Goal: Information Seeking & Learning: Learn about a topic

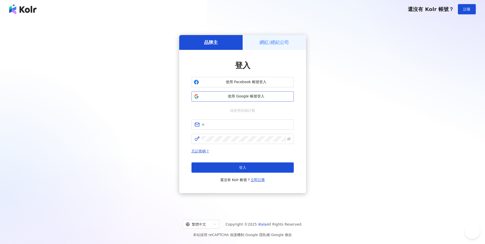
click at [235, 96] on span "使用 Google 帳號登入" at bounding box center [246, 96] width 91 height 5
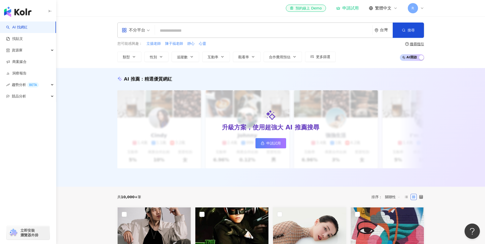
click at [179, 32] on input "search" at bounding box center [263, 31] width 213 height 10
paste input "**********"
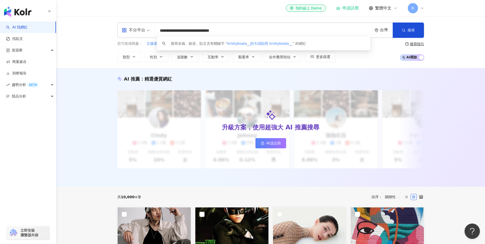
drag, startPoint x: 247, startPoint y: 30, endPoint x: 185, endPoint y: 32, distance: 62.2
click at [185, 32] on input "**********" at bounding box center [263, 31] width 213 height 10
type input "**********"
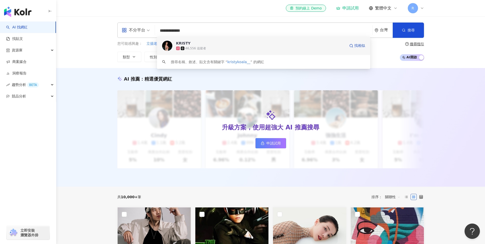
click at [188, 48] on div "46,556 追蹤者" at bounding box center [196, 48] width 21 height 4
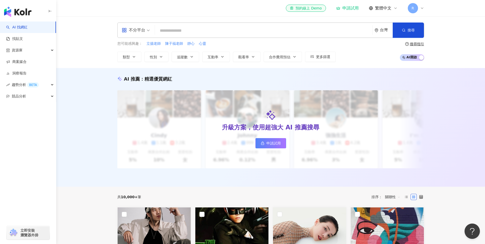
click at [217, 31] on input "search" at bounding box center [263, 31] width 213 height 10
paste input "******"
type input "*"
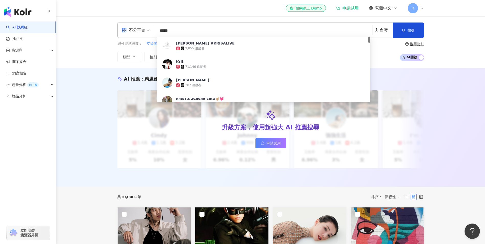
type input "******"
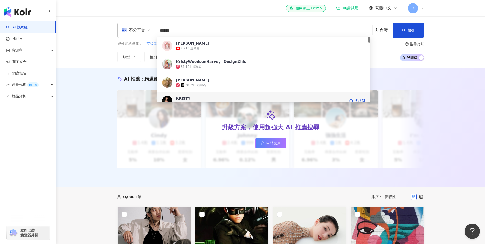
click at [187, 96] on div "KRISTY" at bounding box center [183, 98] width 15 height 5
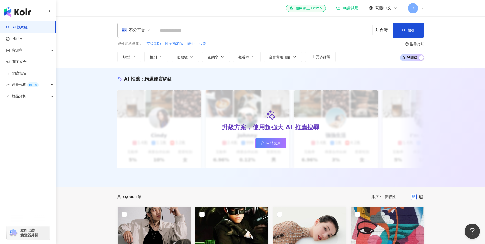
paste input "**********"
type input "**********"
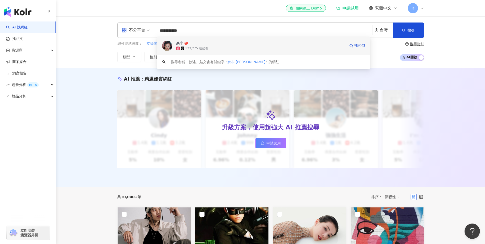
click at [196, 44] on span "余非" at bounding box center [260, 43] width 169 height 5
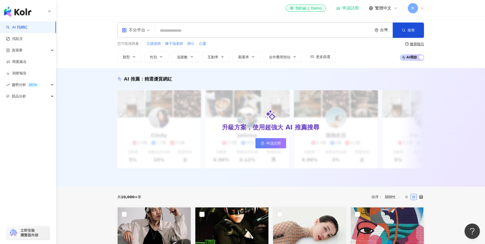
click at [198, 32] on input "search" at bounding box center [263, 31] width 213 height 10
paste input "********"
type input "********"
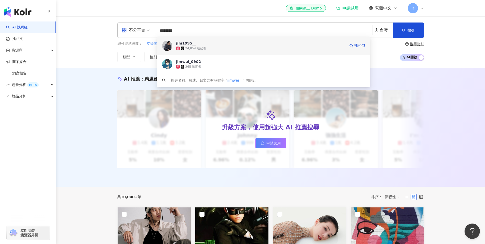
click at [196, 49] on div "24,854 追蹤者" at bounding box center [196, 48] width 21 height 4
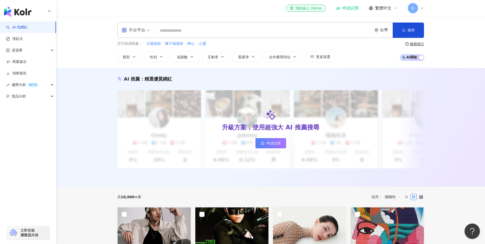
click at [232, 36] on div "不分平台 台灣 搜尋 ab195d2a-ce62-4ff6-b51e-b999ef1f6c31 jim1995__ 24,854 追蹤者 jimwei_090…" at bounding box center [270, 30] width 307 height 15
click at [221, 32] on input "search" at bounding box center [263, 31] width 213 height 10
paste input "**********"
type input "**********"
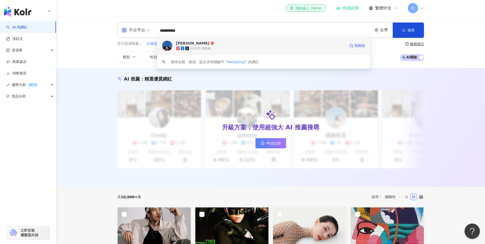
click at [211, 41] on icon at bounding box center [213, 43] width 4 height 4
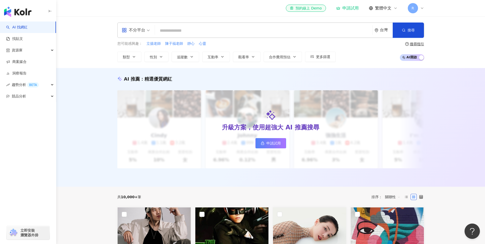
paste input "**********"
type input "**********"
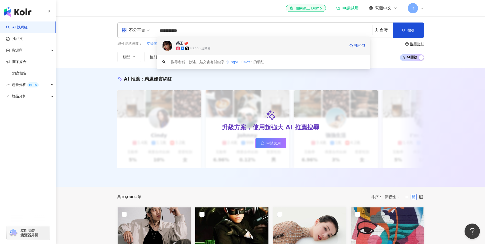
click at [189, 44] on span "榮玉" at bounding box center [260, 43] width 169 height 5
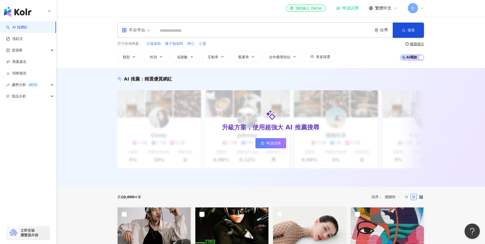
paste input "**"
type input "**"
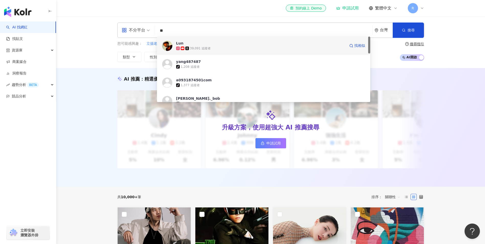
click at [189, 48] on span at bounding box center [188, 49] width 5 height 4
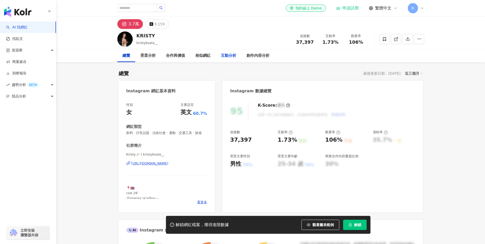
click at [230, 56] on div "互動分析" at bounding box center [228, 56] width 15 height 6
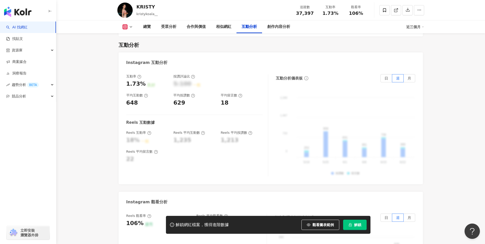
click at [162, 42] on div "互動分析" at bounding box center [271, 44] width 305 height 7
click at [253, 66] on div "Instagram 互動分析" at bounding box center [271, 60] width 305 height 17
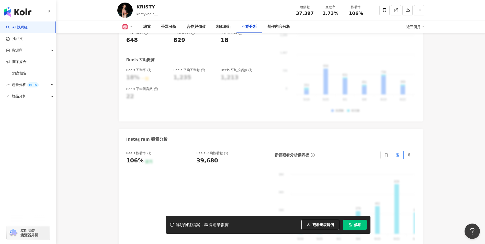
scroll to position [1103, 0]
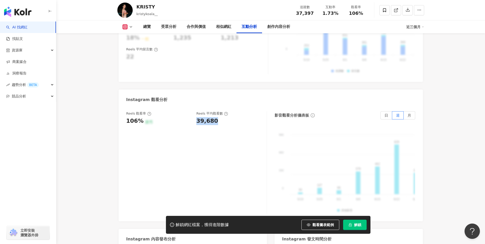
drag, startPoint x: 198, startPoint y: 120, endPoint x: 218, endPoint y: 120, distance: 20.2
click at [218, 120] on div "39,680" at bounding box center [229, 121] width 65 height 8
copy div "39,680"
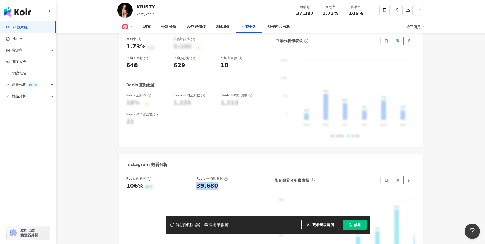
scroll to position [1027, 0]
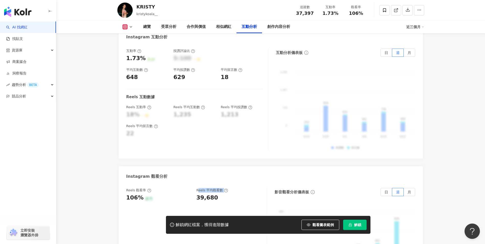
drag, startPoint x: 198, startPoint y: 189, endPoint x: 225, endPoint y: 187, distance: 26.9
click at [225, 188] on div "Reels 平均觀看數" at bounding box center [213, 190] width 32 height 5
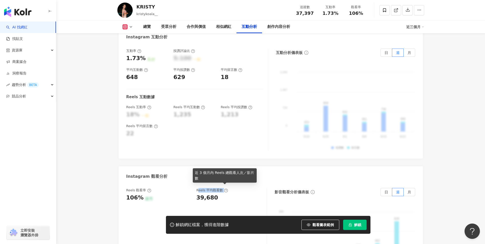
drag, startPoint x: 225, startPoint y: 187, endPoint x: 203, endPoint y: 188, distance: 21.5
click at [208, 188] on div "Reels 平均觀看數" at bounding box center [213, 190] width 32 height 5
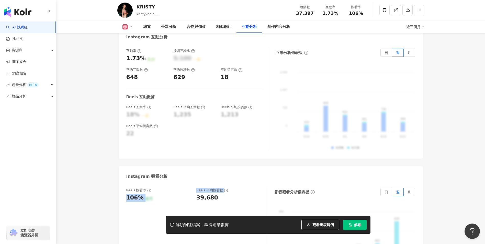
drag, startPoint x: 191, startPoint y: 187, endPoint x: 232, endPoint y: 187, distance: 40.4
click at [232, 188] on div "Reels 觀看率 106% 優秀 Reels 平均觀看數 39,680" at bounding box center [193, 195] width 135 height 14
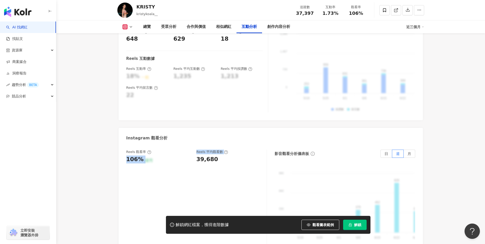
scroll to position [1103, 0]
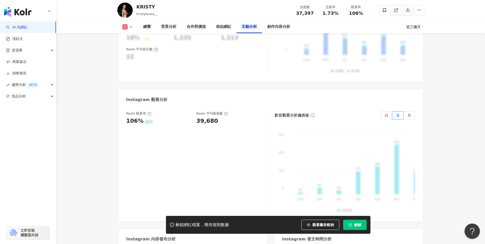
click at [210, 100] on div "Instagram 觀看分析" at bounding box center [271, 98] width 305 height 17
drag, startPoint x: 128, startPoint y: 113, endPoint x: 213, endPoint y: 108, distance: 85.1
click at [213, 111] on div "Reels 觀看率 106% 優秀 Reels 平均觀看數 39,680" at bounding box center [193, 118] width 135 height 14
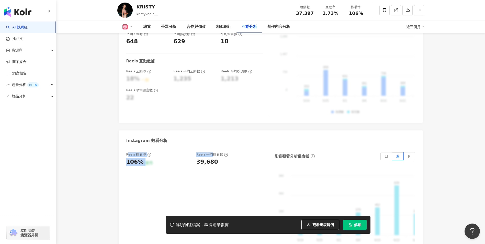
scroll to position [1001, 0]
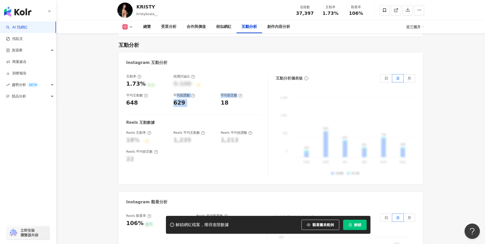
drag, startPoint x: 179, startPoint y: 93, endPoint x: 237, endPoint y: 93, distance: 58.3
click at [237, 93] on div "互動率 1.73% 良好 按讚評論比 5:100 一般 平均互動數 648 平均按讚數 629 平均留言數 18" at bounding box center [194, 90] width 137 height 33
drag, startPoint x: 237, startPoint y: 93, endPoint x: 242, endPoint y: 107, distance: 15.1
click at [242, 106] on div "互動率 1.73% 良好 按讚評論比 5:100 一般 平均互動數 648 平均按讚數 629 平均留言數 18 Reels 互動數據 Reels 互動率 1…" at bounding box center [197, 125] width 142 height 102
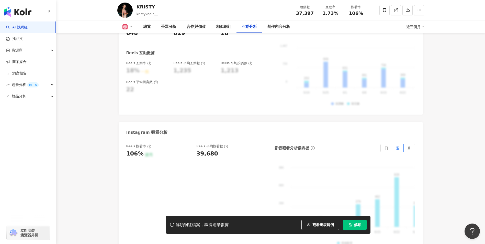
scroll to position [1078, 0]
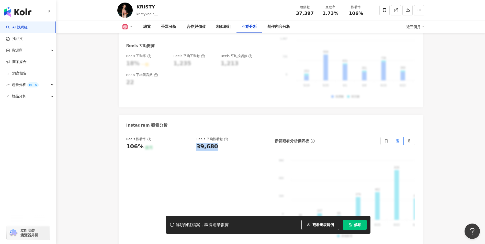
drag, startPoint x: 195, startPoint y: 144, endPoint x: 224, endPoint y: 147, distance: 29.4
click at [224, 147] on div "Reels 觀看率 106% 優秀 Reels 平均觀看數 39,680" at bounding box center [193, 144] width 135 height 14
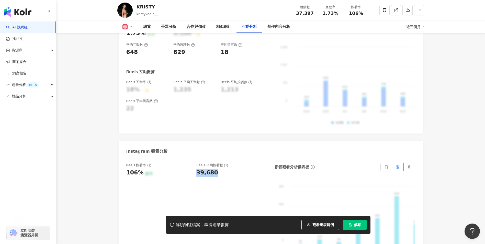
scroll to position [1027, 0]
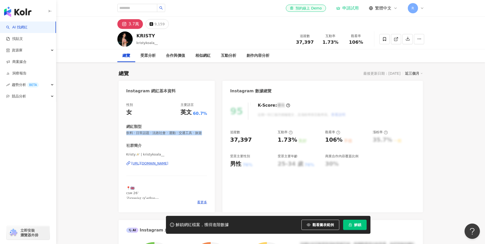
drag, startPoint x: 126, startPoint y: 134, endPoint x: 133, endPoint y: 141, distance: 10.0
click at [133, 141] on div "性別 女 主要語言 英文 60.7% 網紅類型 飲料 · 日常話題 · 法政社會 · 運動 · 交通工具 · 旅遊 社群簡介 Kristy🪐 | kristy…" at bounding box center [167, 154] width 96 height 115
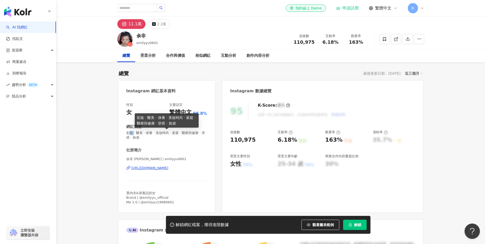
drag, startPoint x: 129, startPoint y: 133, endPoint x: 134, endPoint y: 134, distance: 4.8
click at [134, 134] on span "彩妝 · 醫美 · 保養 · 美妝時尚 · 家庭 · 醫療與健康 · 穿搭 · 旅遊" at bounding box center [166, 135] width 81 height 9
drag, startPoint x: 134, startPoint y: 134, endPoint x: 128, endPoint y: 135, distance: 5.7
click at [128, 135] on span "彩妝 · 醫美 · 保養 · 美妝時尚 · 家庭 · 醫療與健康 · 穿搭 · 旅遊" at bounding box center [166, 135] width 81 height 9
drag, startPoint x: 126, startPoint y: 134, endPoint x: 159, endPoint y: 144, distance: 34.2
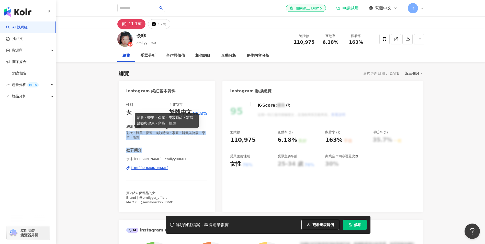
click at [159, 144] on div "性別 女 主要語言 繁體中文 98.8% 網紅類型 彩妝 · 醫美 · 保養 · 美妝時尚 · 家庭 · 醫療與健康 · 穿搭 · 旅遊 社群簡介 余非 Em…" at bounding box center [166, 154] width 81 height 102
drag, startPoint x: 159, startPoint y: 144, endPoint x: 139, endPoint y: 136, distance: 21.1
click at [139, 136] on span "彩妝 · 醫美 · 保養 · 美妝時尚 · 家庭 · 醫療與健康 · 穿搭 · 旅遊" at bounding box center [166, 135] width 81 height 9
drag, startPoint x: 126, startPoint y: 134, endPoint x: 150, endPoint y: 139, distance: 24.1
click at [150, 139] on span "彩妝 · 醫美 · 保養 · 美妝時尚 · 家庭 · 醫療與健康 · 穿搭 · 旅遊" at bounding box center [166, 135] width 81 height 9
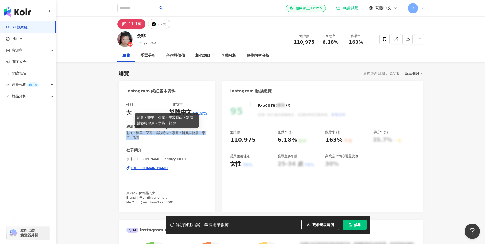
copy span "彩妝 · 醫美 · 保養 · 美妝時尚 · 家庭 · 醫療與健康 · 穿搭 · 旅遊"
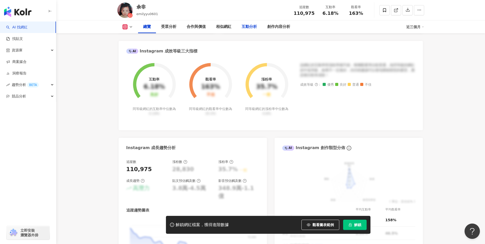
click at [248, 26] on div "互動分析" at bounding box center [249, 27] width 15 height 6
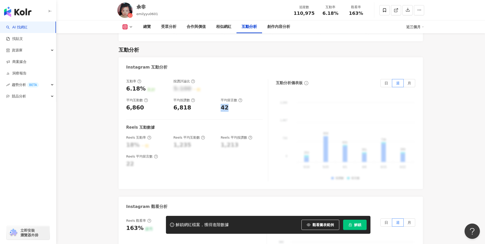
drag, startPoint x: 222, startPoint y: 100, endPoint x: 227, endPoint y: 100, distance: 5.4
click at [227, 104] on div "42" at bounding box center [225, 108] width 8 height 8
copy div "42"
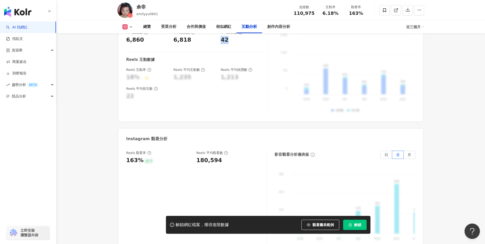
scroll to position [1079, 0]
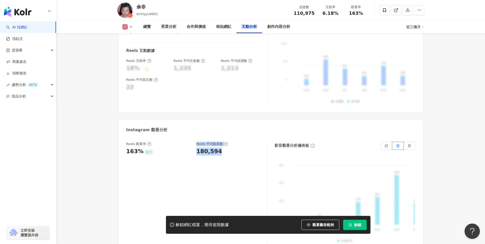
drag, startPoint x: 194, startPoint y: 147, endPoint x: 223, endPoint y: 143, distance: 29.4
click at [223, 143] on div "Reels 觀看率 163% 優秀 Reels 平均觀看數 180,594" at bounding box center [193, 149] width 135 height 14
click at [221, 148] on div "180,594" at bounding box center [229, 152] width 65 height 8
click at [222, 148] on div "180,594" at bounding box center [229, 152] width 65 height 8
drag, startPoint x: 221, startPoint y: 144, endPoint x: 196, endPoint y: 144, distance: 24.3
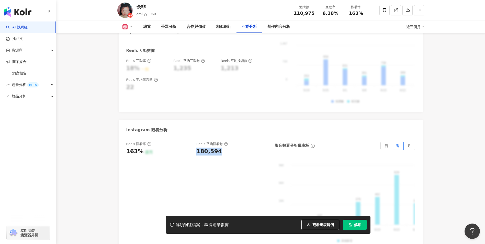
click at [196, 144] on div "Reels 觀看率 163% 優秀 Reels 平均觀看數 180,594" at bounding box center [193, 149] width 135 height 14
copy div "180,594"
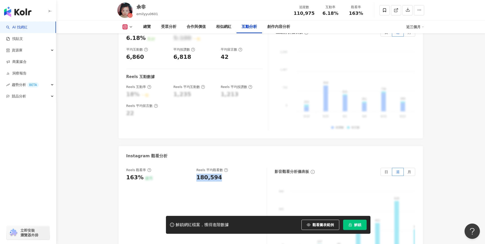
scroll to position [1028, 0]
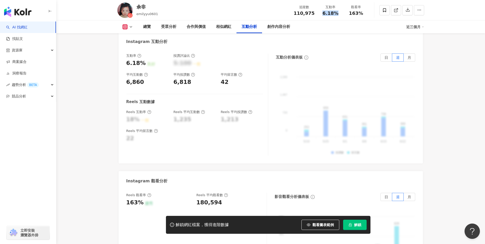
drag, startPoint x: 323, startPoint y: 12, endPoint x: 337, endPoint y: 12, distance: 13.8
click at [337, 12] on span "6.18%" at bounding box center [331, 13] width 16 height 5
copy span "6.18%"
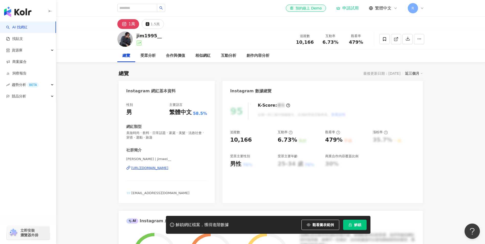
drag, startPoint x: 337, startPoint y: 41, endPoint x: 341, endPoint y: 42, distance: 4.1
click at [341, 42] on div "互動率 6.73%" at bounding box center [331, 39] width 26 height 11
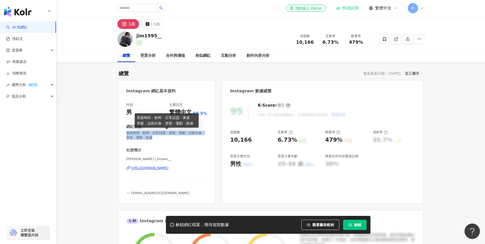
drag, startPoint x: 127, startPoint y: 134, endPoint x: 180, endPoint y: 138, distance: 52.7
click at [180, 138] on span "美妝時尚 · 飲料 · 日常話題 · 家庭 · 美髮 · 法政社會 · 穿搭 · 運動 · 旅遊" at bounding box center [166, 135] width 81 height 9
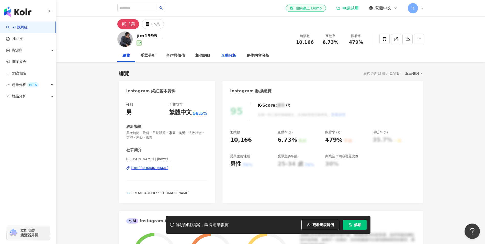
click at [226, 54] on div "互動分析" at bounding box center [228, 56] width 15 height 6
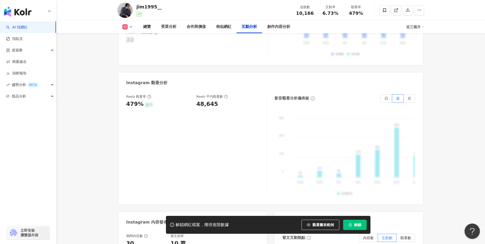
scroll to position [1109, 0]
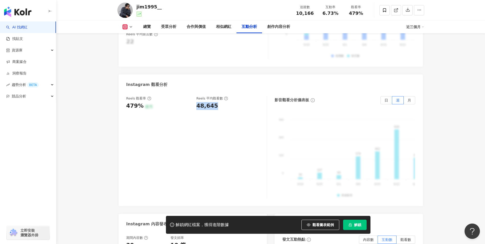
drag, startPoint x: 215, startPoint y: 94, endPoint x: 196, endPoint y: 94, distance: 19.2
click at [196, 96] on div "Reels 觀看率 479% 優秀 Reels 平均觀看數 48,645" at bounding box center [193, 103] width 135 height 14
copy div "48,645"
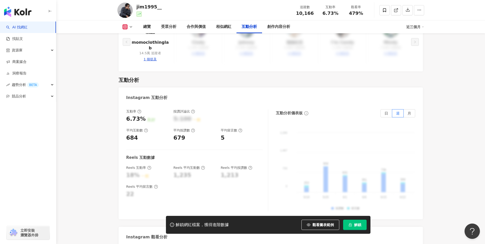
scroll to position [956, 0]
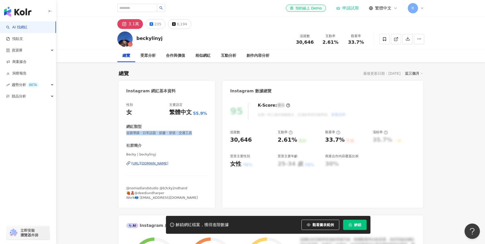
drag, startPoint x: 125, startPoint y: 132, endPoint x: 199, endPoint y: 132, distance: 74.0
click at [199, 132] on div "性別 女 主要語言 繁體中文 55.9% 網紅類型 促購導購 · 日常話題 · 節慶 · 穿搭 · 交通工具 社群簡介 Becky | beckylinyj …" at bounding box center [167, 152] width 96 height 110
copy span "促購導購 · 日常話題 · 節慶 · 穿搭 · 交通工具"
drag, startPoint x: 322, startPoint y: 43, endPoint x: 338, endPoint y: 43, distance: 16.1
click at [338, 43] on div "2.61%" at bounding box center [330, 42] width 19 height 5
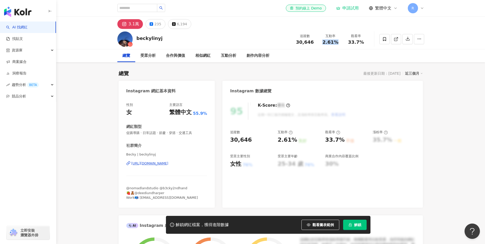
copy span "2.61%"
click at [224, 57] on div "互動分析" at bounding box center [228, 56] width 15 height 6
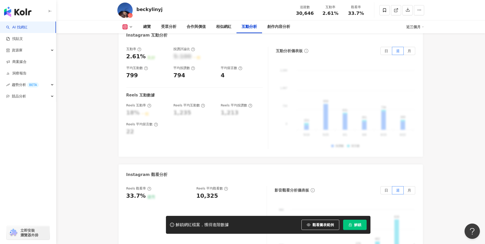
scroll to position [1086, 0]
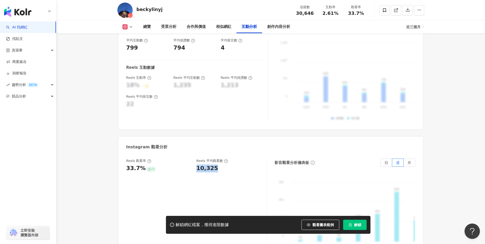
drag, startPoint x: 197, startPoint y: 144, endPoint x: 216, endPoint y: 144, distance: 18.9
click at [216, 159] on div "Reels 觀看率 33.7% 優秀 Reels 平均觀看數 10,325" at bounding box center [193, 166] width 135 height 14
copy div "10,325"
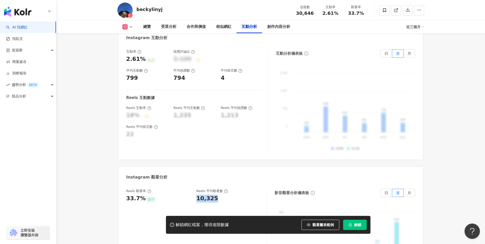
scroll to position [1009, 0]
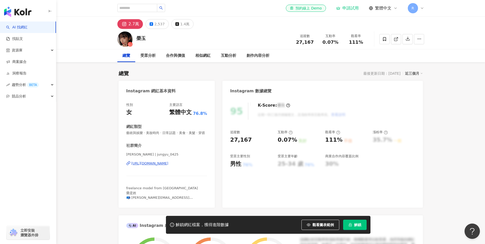
drag, startPoint x: 130, startPoint y: 133, endPoint x: 135, endPoint y: 137, distance: 6.8
click at [134, 137] on div "性別 女 主要語言 繁體中文 76.8% 網紅類型 藝術與娛樂 · 美妝時尚 · 日常話題 · 美食 · 美髮 · 穿搭 社群簡介 榮玉 | jungyu_0…" at bounding box center [167, 152] width 96 height 110
click at [232, 55] on div "互動分析" at bounding box center [228, 56] width 15 height 6
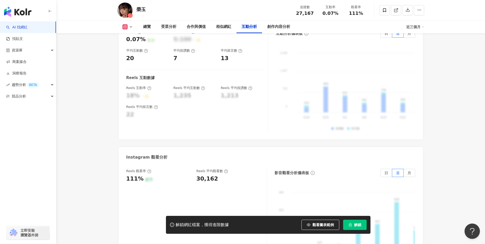
scroll to position [1130, 0]
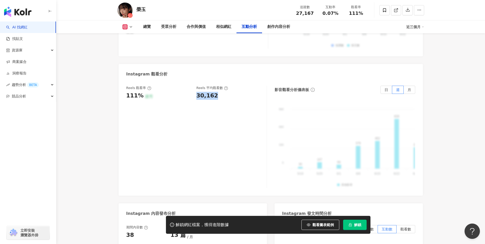
drag, startPoint x: 197, startPoint y: 95, endPoint x: 218, endPoint y: 96, distance: 20.7
click at [218, 96] on div "30,162" at bounding box center [229, 96] width 65 height 8
copy div "30,162"
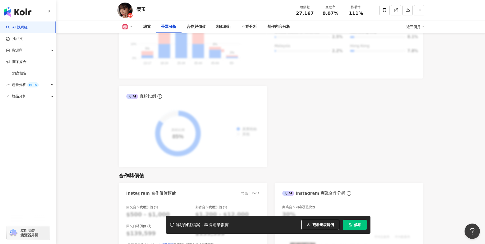
scroll to position [541, 0]
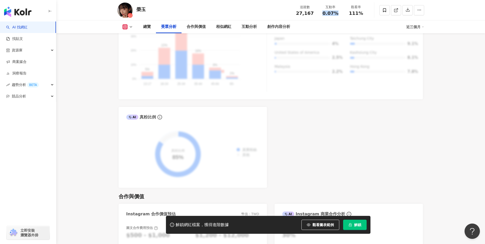
drag, startPoint x: 323, startPoint y: 14, endPoint x: 338, endPoint y: 14, distance: 14.3
click at [338, 14] on span "0.07%" at bounding box center [331, 13] width 16 height 5
copy span "0.07%"
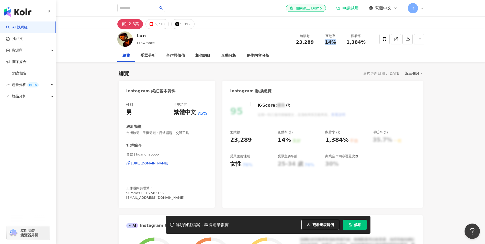
drag, startPoint x: 325, startPoint y: 44, endPoint x: 337, endPoint y: 43, distance: 12.1
click at [337, 43] on div "14%" at bounding box center [330, 42] width 19 height 5
copy span "14%"
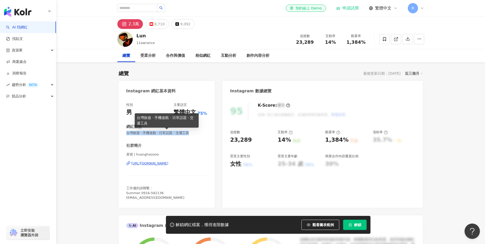
drag, startPoint x: 126, startPoint y: 134, endPoint x: 198, endPoint y: 133, distance: 71.2
click at [198, 133] on span "台灣旅遊 · 手機遊戲 · 日常話題 · 交通工具" at bounding box center [166, 133] width 81 height 5
copy span "台灣旅遊 · 手機遊戲 · 日常話題 · 交通工具"
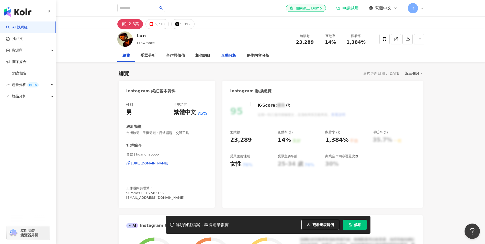
click at [228, 55] on div "互動分析" at bounding box center [228, 56] width 15 height 6
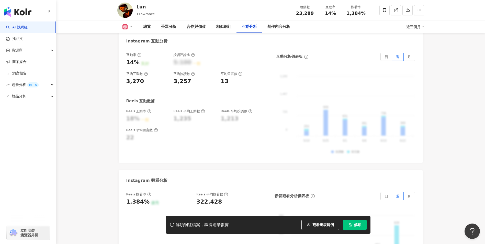
scroll to position [1134, 0]
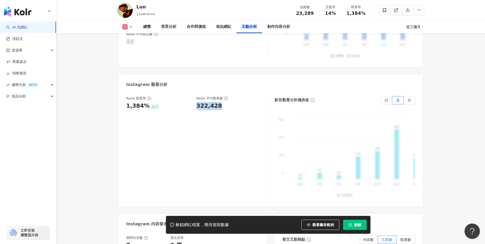
drag, startPoint x: 195, startPoint y: 94, endPoint x: 219, endPoint y: 96, distance: 23.8
click at [219, 96] on div "Reels 觀看率 1,384% 優秀 [PERSON_NAME] 平均觀看數 322,428" at bounding box center [193, 103] width 135 height 14
copy div "322,428"
